Goal: Entertainment & Leisure: Consume media (video, audio)

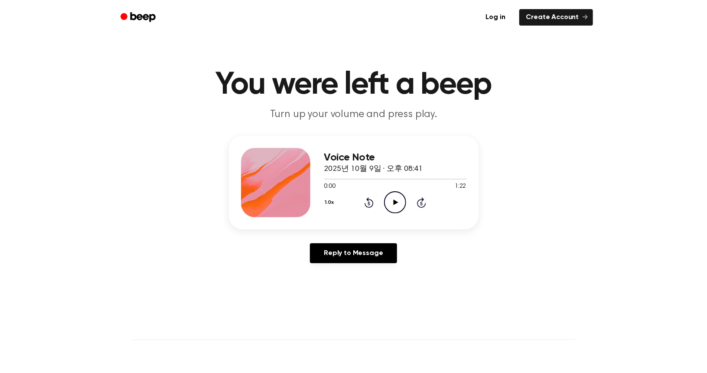
click at [390, 199] on icon "Play Audio" at bounding box center [395, 202] width 22 height 22
click at [330, 204] on button "1.0x" at bounding box center [330, 202] width 13 height 15
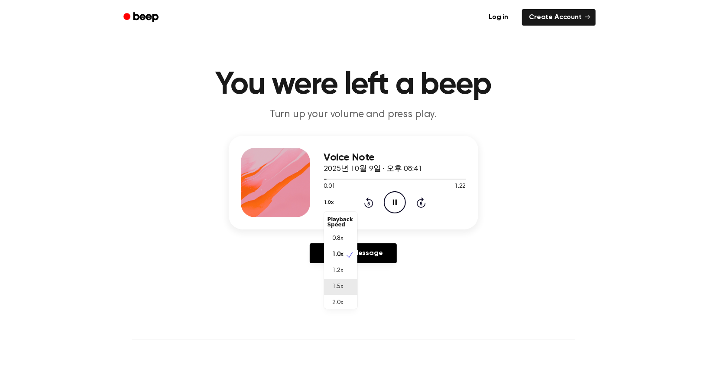
click at [340, 283] on span "1.5x" at bounding box center [338, 286] width 11 height 9
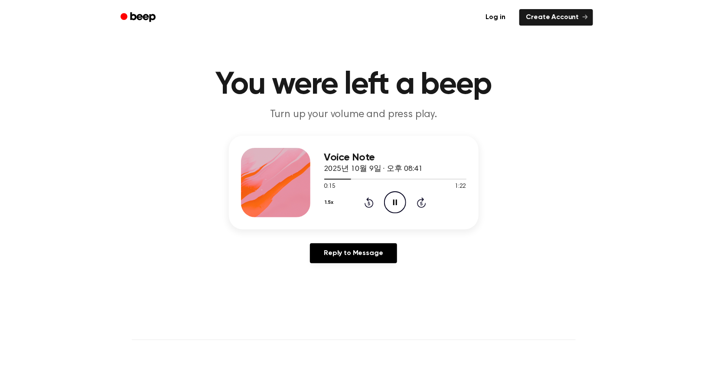
click at [363, 201] on div "1.5x Rewind 5 seconds Pause Audio Skip 5 seconds" at bounding box center [395, 202] width 142 height 22
click at [367, 203] on icon "Rewind 5 seconds" at bounding box center [369, 202] width 10 height 11
click at [366, 203] on icon "Rewind 5 seconds" at bounding box center [369, 202] width 10 height 11
click at [328, 202] on button "1.5x" at bounding box center [330, 202] width 13 height 15
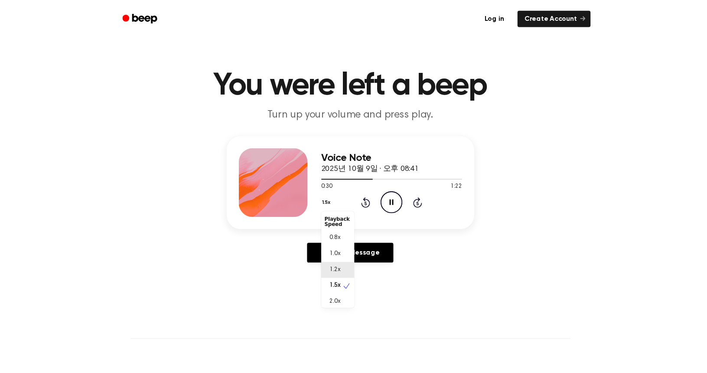
scroll to position [4, 0]
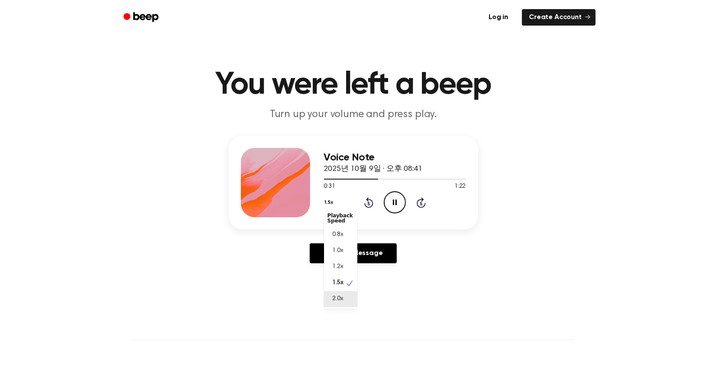
click at [341, 301] on span "2.0x" at bounding box center [338, 298] width 11 height 9
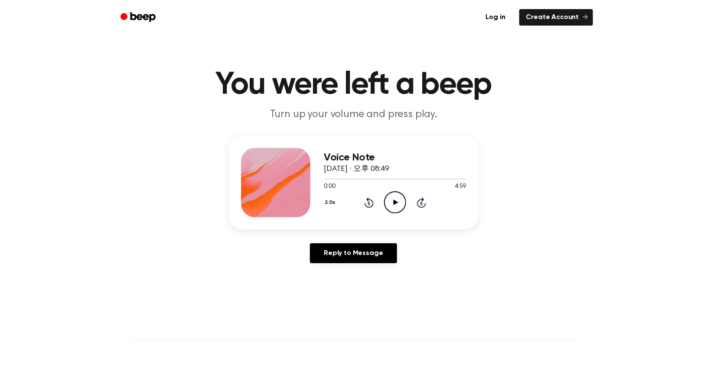
click at [393, 201] on icon "Play Audio" at bounding box center [395, 202] width 22 height 22
click at [424, 179] on div at bounding box center [389, 178] width 130 height 1
click at [392, 178] on div at bounding box center [374, 178] width 101 height 1
click at [392, 198] on icon "Play Audio" at bounding box center [395, 202] width 22 height 22
click at [368, 178] on div at bounding box center [395, 178] width 142 height 7
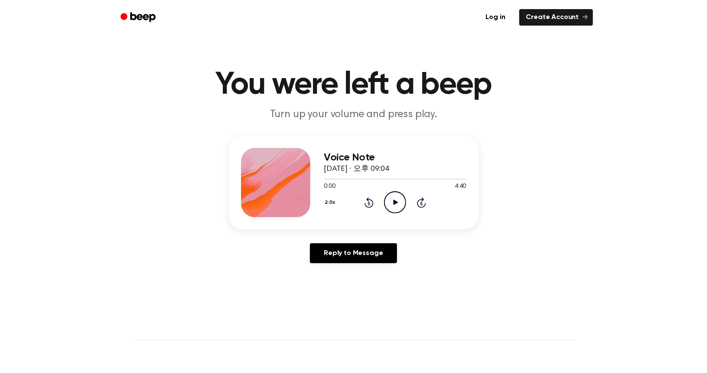
click at [394, 206] on icon "Play Audio" at bounding box center [395, 202] width 22 height 22
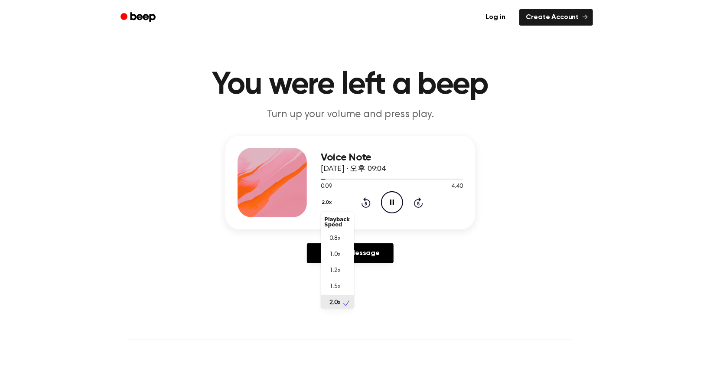
click at [328, 201] on button "2.0x" at bounding box center [328, 202] width 14 height 15
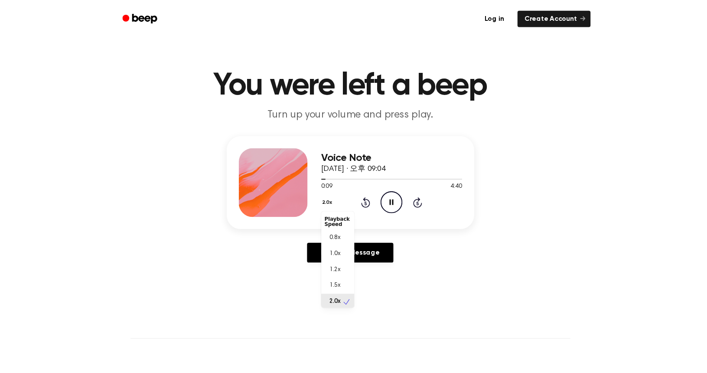
scroll to position [2, 0]
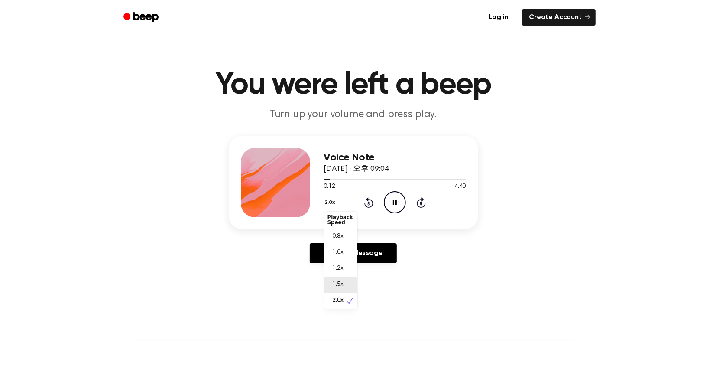
click at [340, 282] on span "1.5x" at bounding box center [338, 284] width 11 height 9
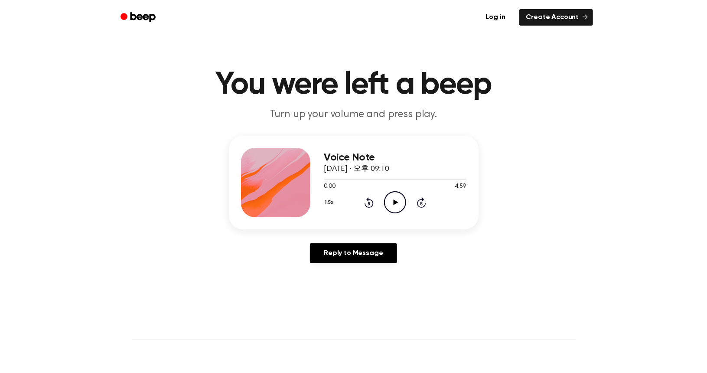
click at [396, 199] on icon "Play Audio" at bounding box center [395, 202] width 22 height 22
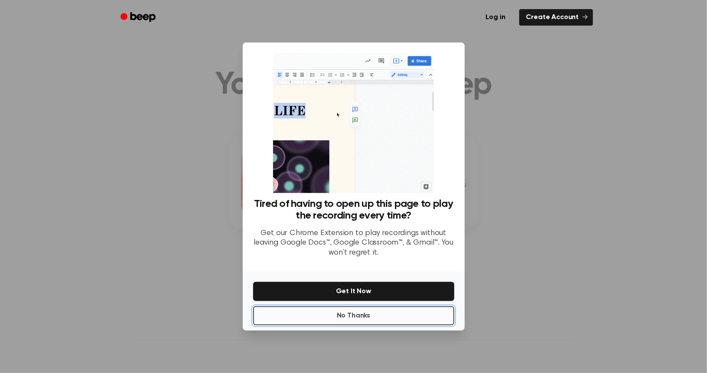
click at [349, 312] on button "No Thanks" at bounding box center [353, 315] width 201 height 19
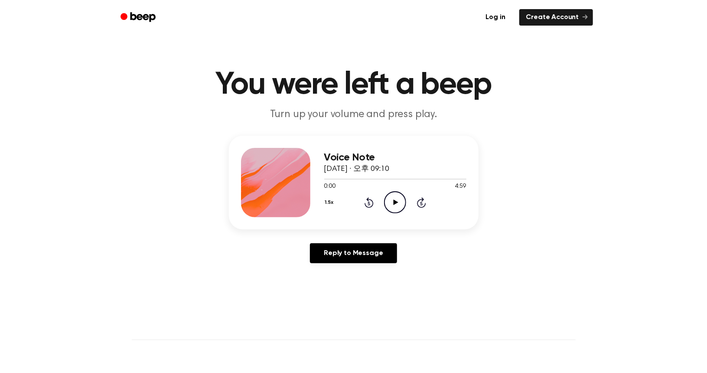
click at [391, 198] on icon "Play Audio" at bounding box center [395, 202] width 22 height 22
